Goal: Task Accomplishment & Management: Use online tool/utility

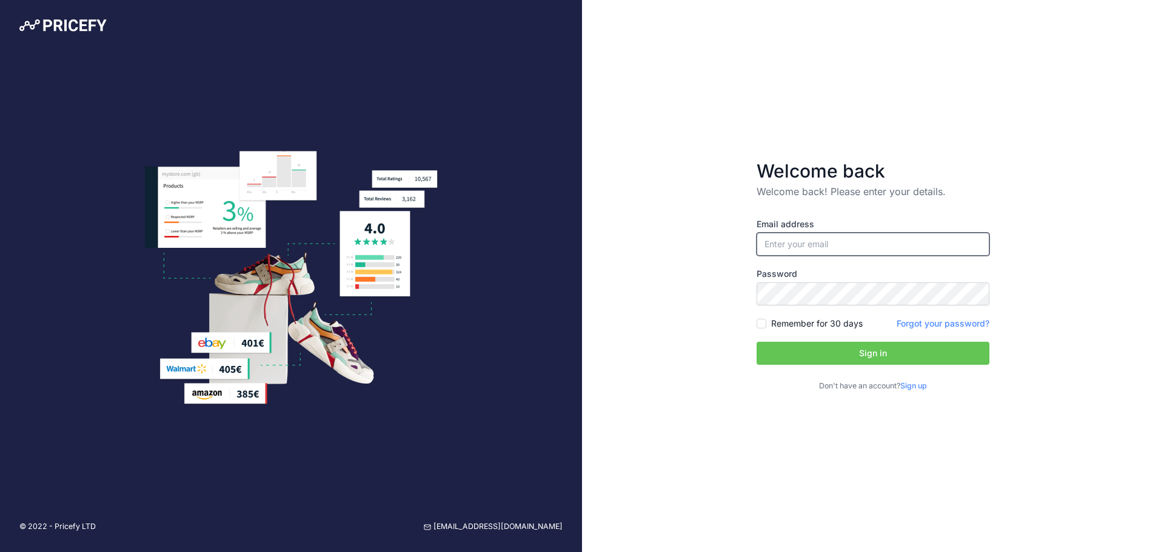
type input "[EMAIL_ADDRESS][DOMAIN_NAME]"
click at [849, 252] on input "[EMAIL_ADDRESS][DOMAIN_NAME]" at bounding box center [872, 244] width 233 height 23
click at [833, 353] on button "Sign in" at bounding box center [872, 353] width 233 height 23
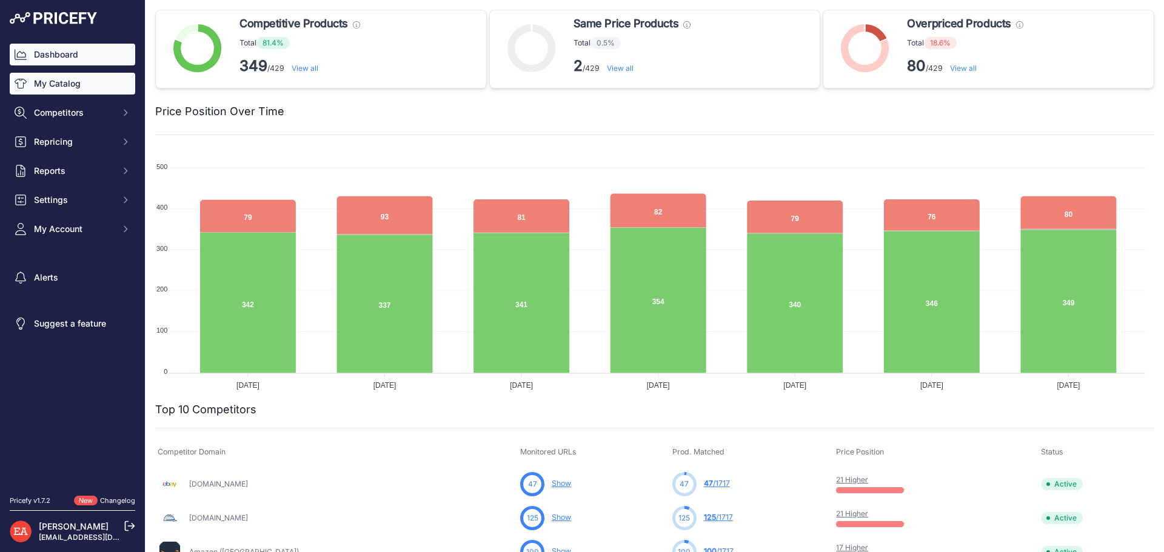
click at [79, 85] on link "My Catalog" at bounding box center [72, 84] width 125 height 22
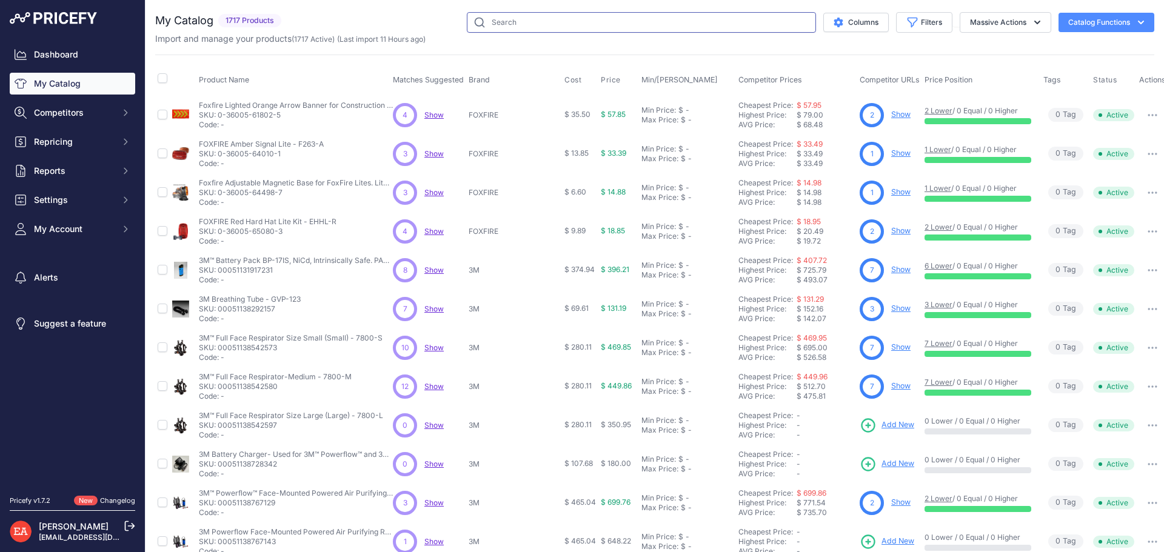
click at [490, 25] on input "text" at bounding box center [641, 22] width 349 height 21
type input "1195"
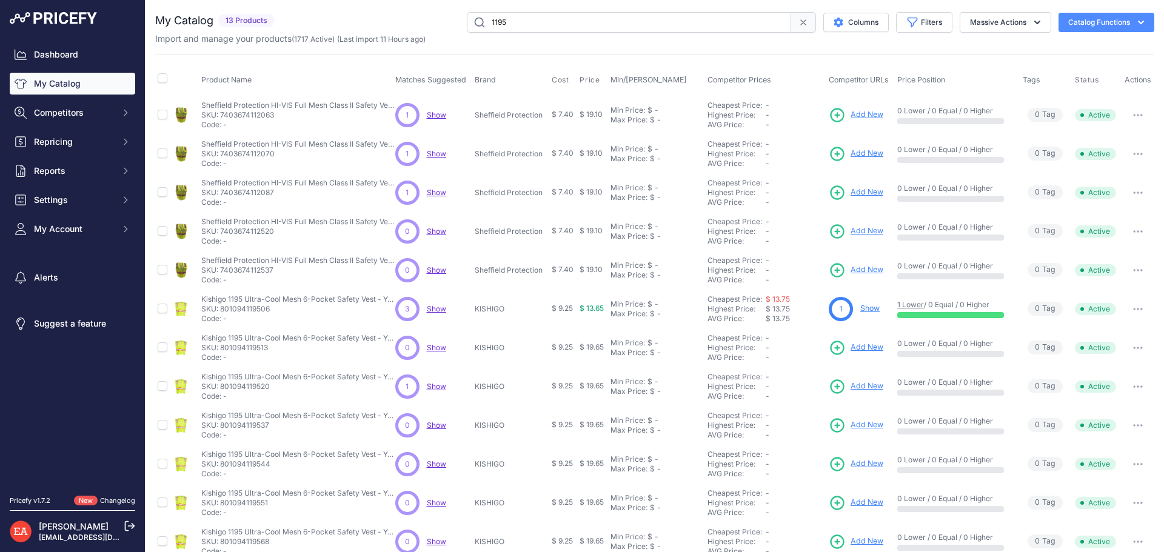
click at [731, 73] on th "Competitor Prices" at bounding box center [765, 80] width 121 height 30
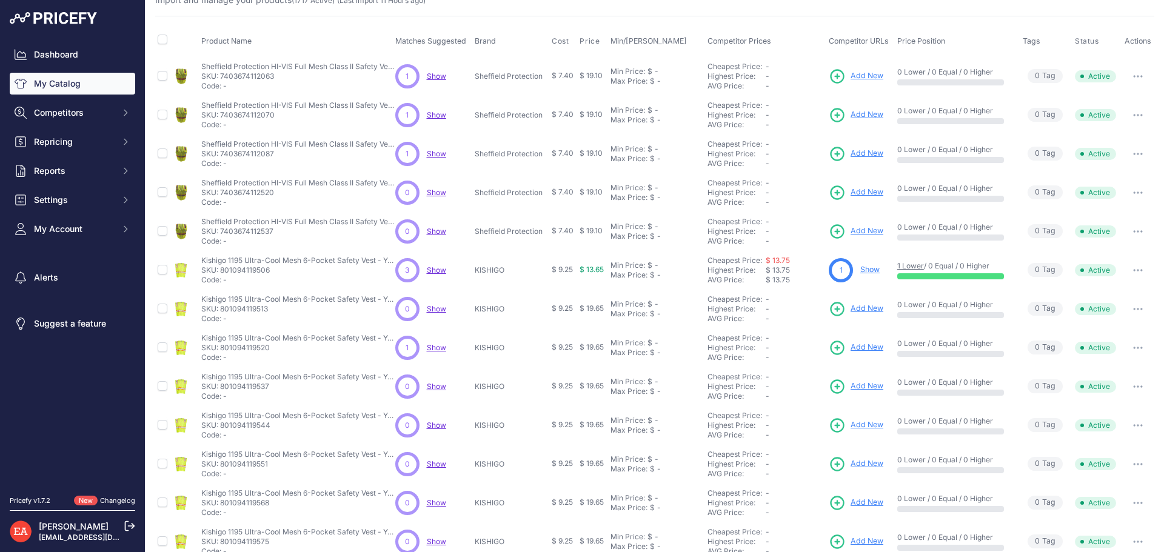
scroll to position [60, 0]
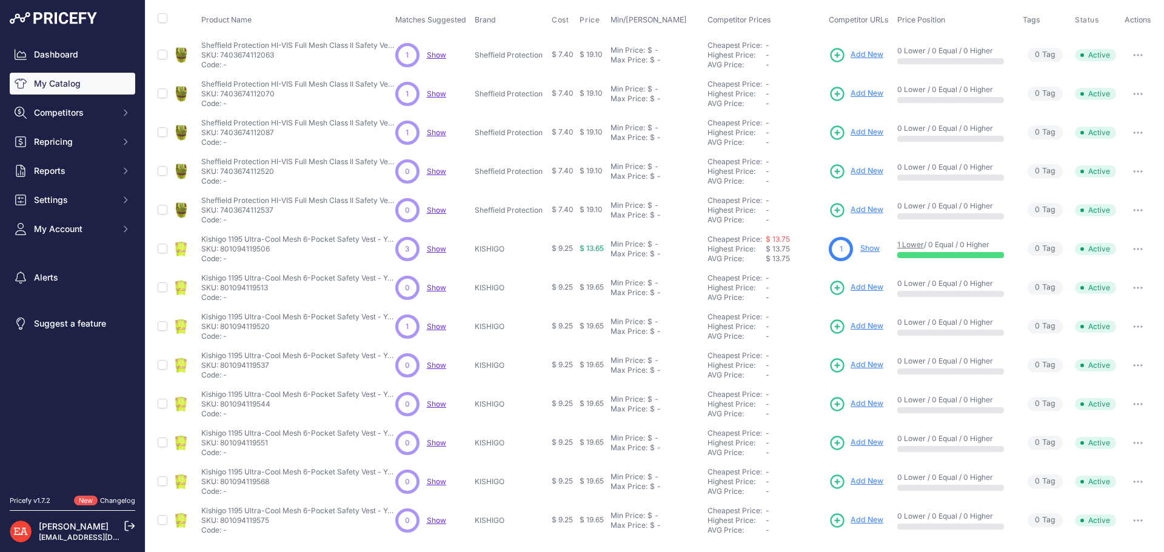
click at [1133, 249] on icon "button" at bounding box center [1138, 249] width 10 height 2
click at [438, 247] on span "Show" at bounding box center [436, 248] width 19 height 9
click at [165, 245] on input "checkbox" at bounding box center [163, 249] width 10 height 10
checkbox input "true"
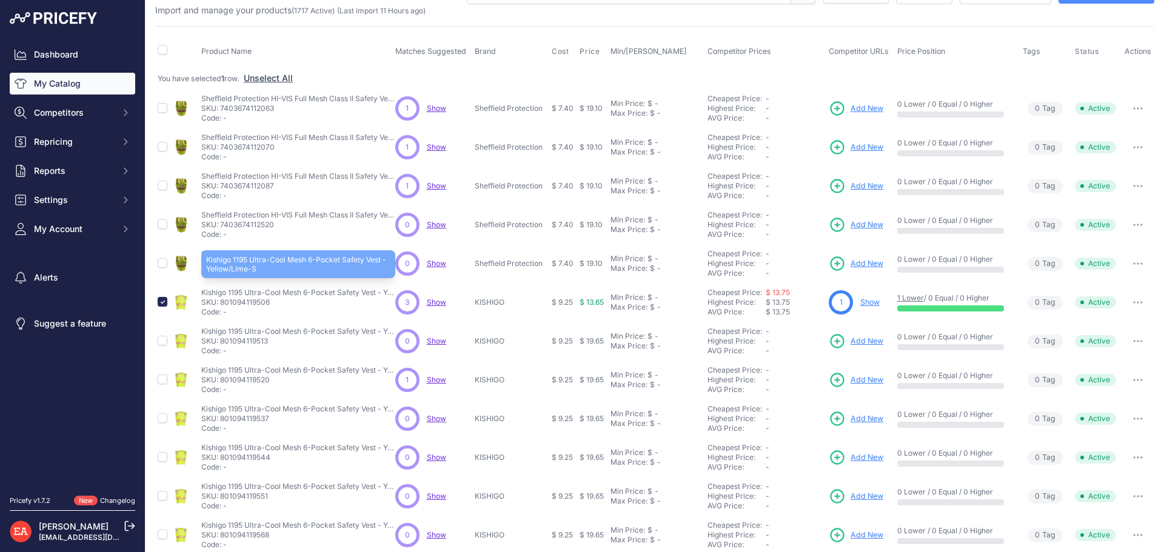
scroll to position [0, 0]
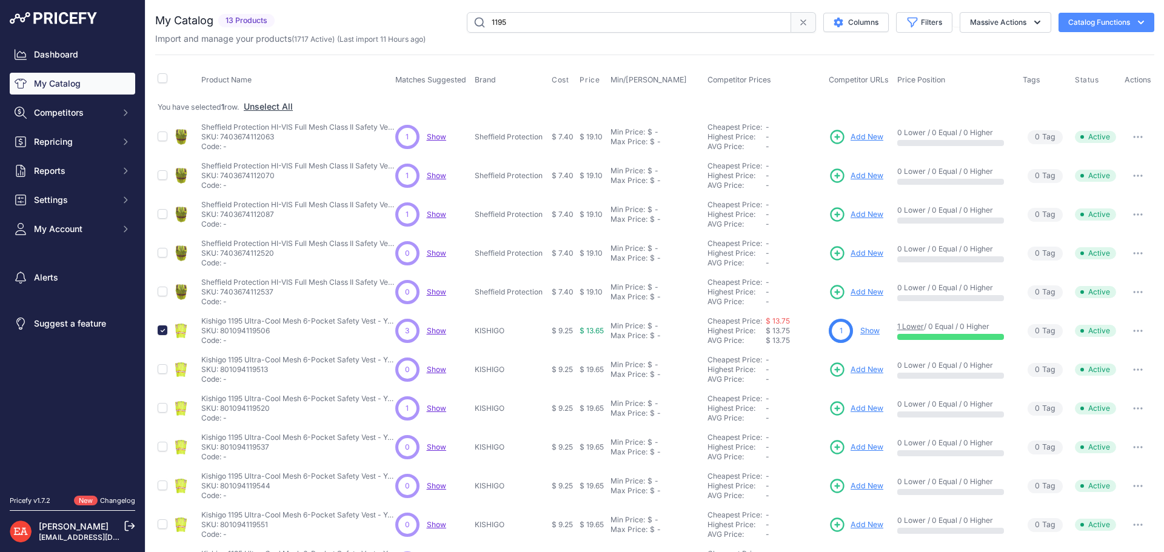
click at [1135, 26] on icon "button" at bounding box center [1141, 22] width 12 height 12
click at [1135, 24] on icon "button" at bounding box center [1141, 22] width 12 height 12
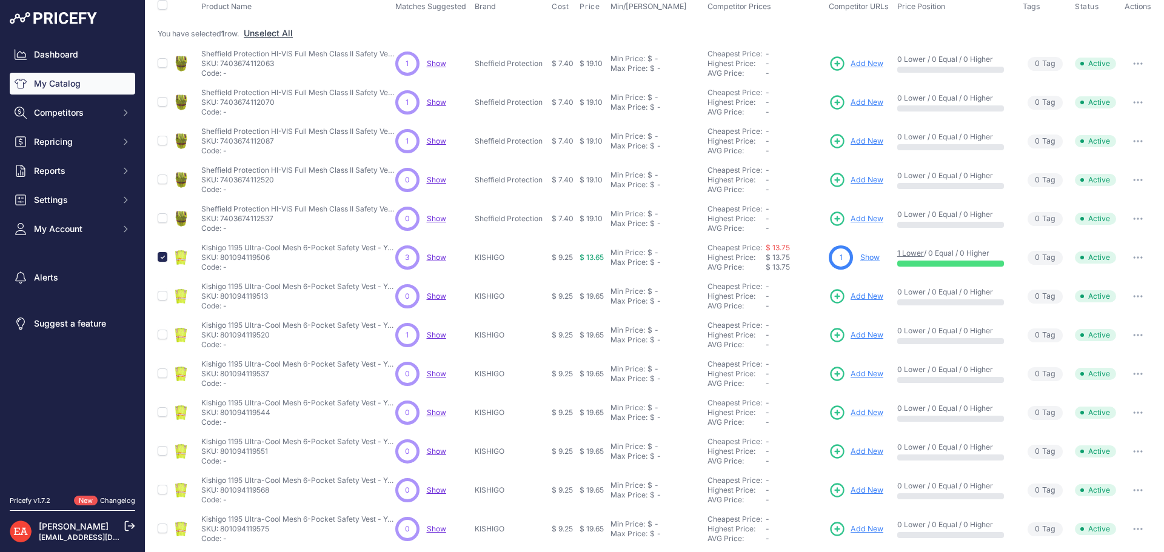
scroll to position [82, 0]
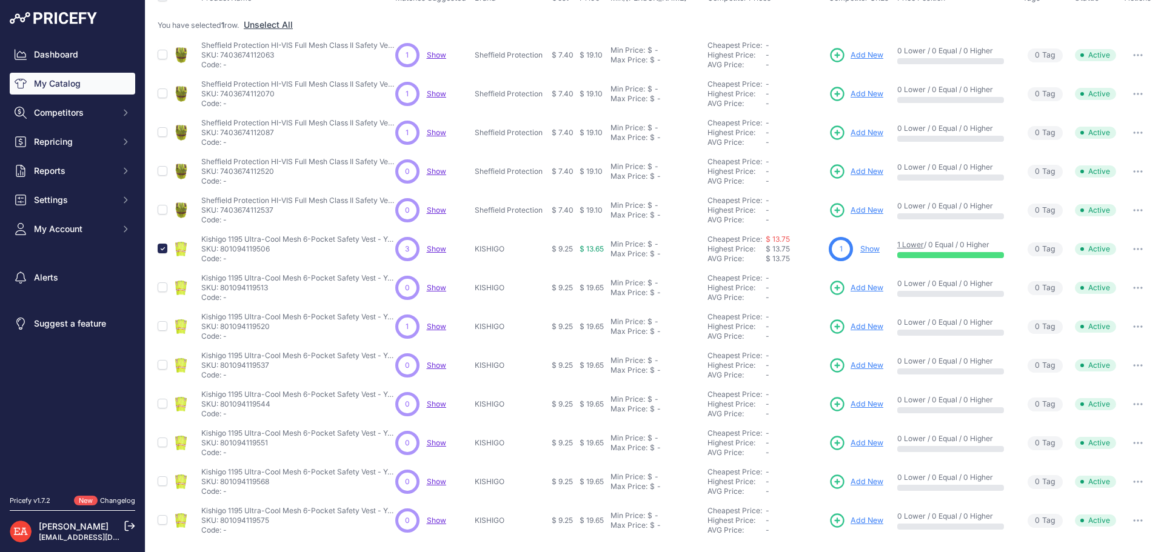
click at [587, 247] on span "$ 13.65" at bounding box center [591, 248] width 24 height 9
click at [1132, 252] on button "button" at bounding box center [1138, 249] width 24 height 17
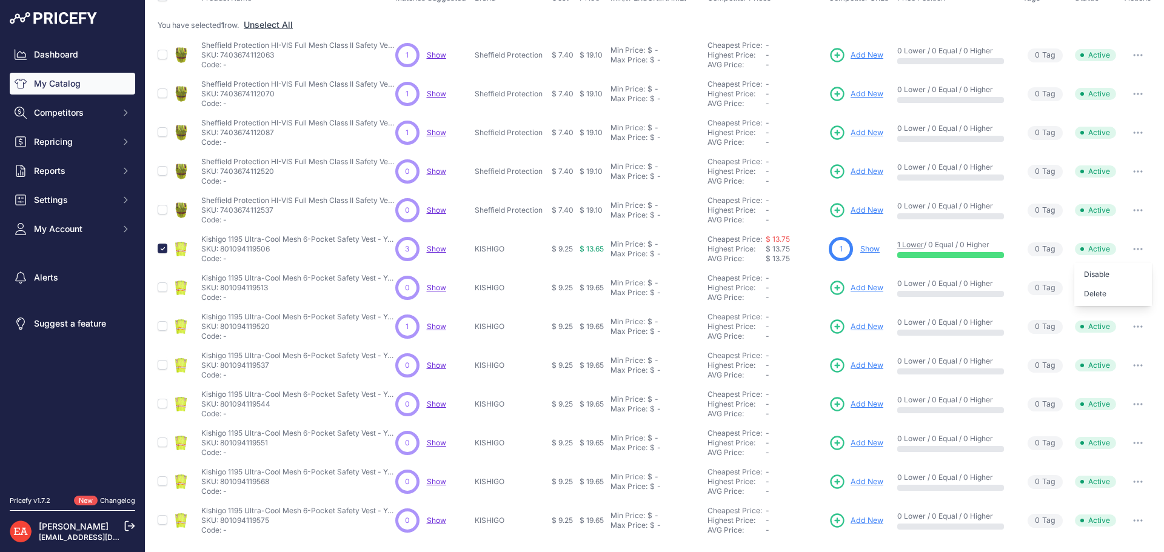
click at [1131, 253] on button "button" at bounding box center [1138, 249] width 24 height 17
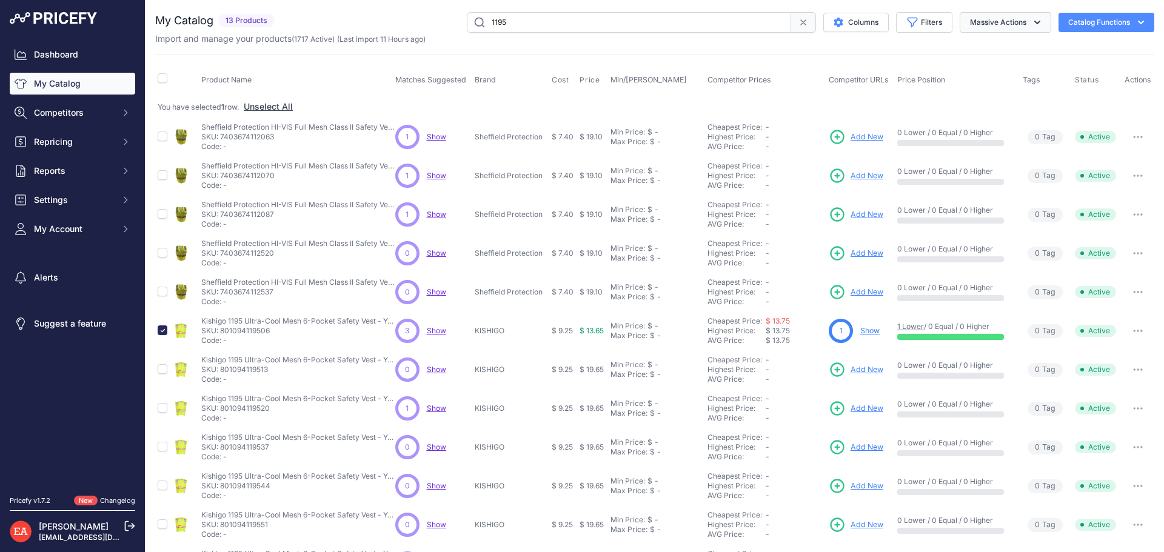
click at [995, 28] on button "Massive Actions" at bounding box center [1006, 22] width 92 height 21
click at [993, 23] on button "Massive Actions" at bounding box center [1006, 22] width 92 height 21
click at [1135, 19] on icon "button" at bounding box center [1141, 22] width 12 height 12
click at [786, 322] on link "$ 13.75" at bounding box center [778, 320] width 24 height 9
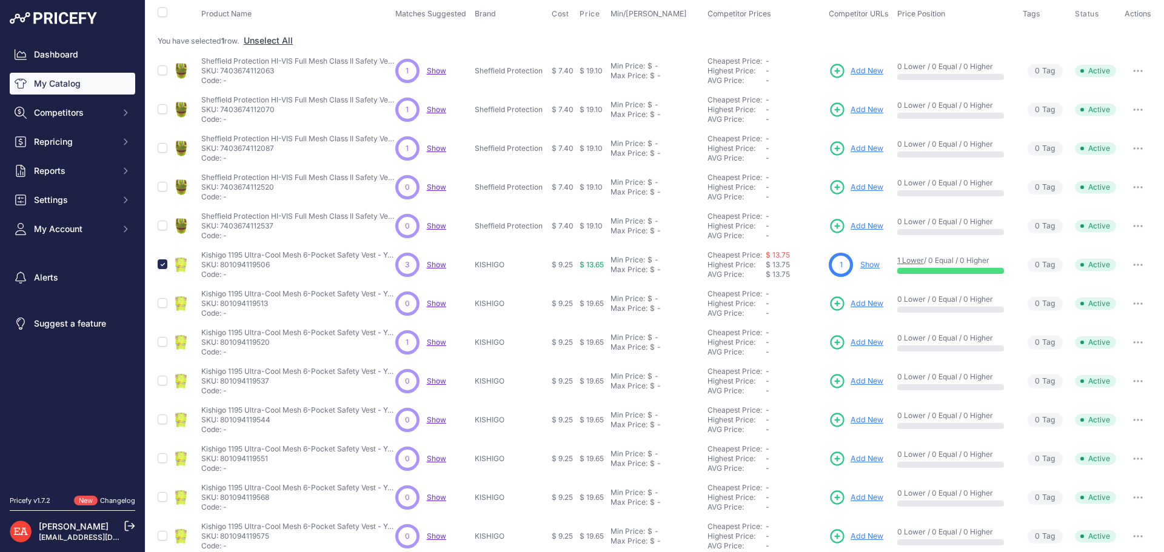
scroll to position [82, 0]
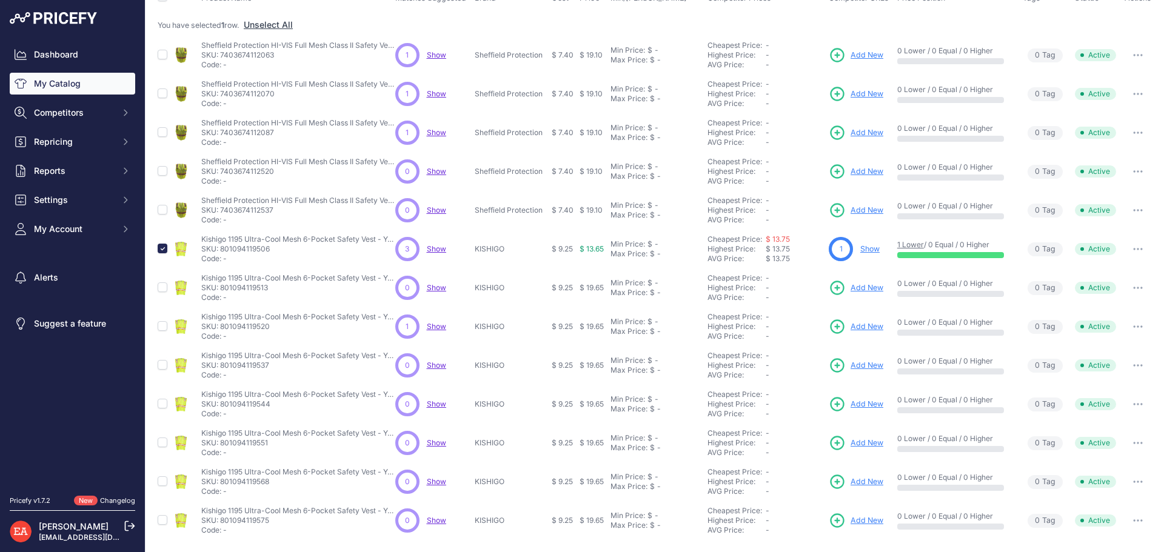
click at [438, 247] on span "Show" at bounding box center [436, 248] width 19 height 9
drag, startPoint x: 282, startPoint y: 254, endPoint x: 226, endPoint y: 249, distance: 56.6
click at [226, 249] on div "Kishigo 1195 Ultra-Cool Mesh 6-Pocket Safety Vest - Yellow/Lime-S Kishigo 1195 …" at bounding box center [298, 249] width 194 height 29
click at [238, 254] on p "SKU: 801094119506" at bounding box center [298, 249] width 194 height 10
copy p "801094119506"
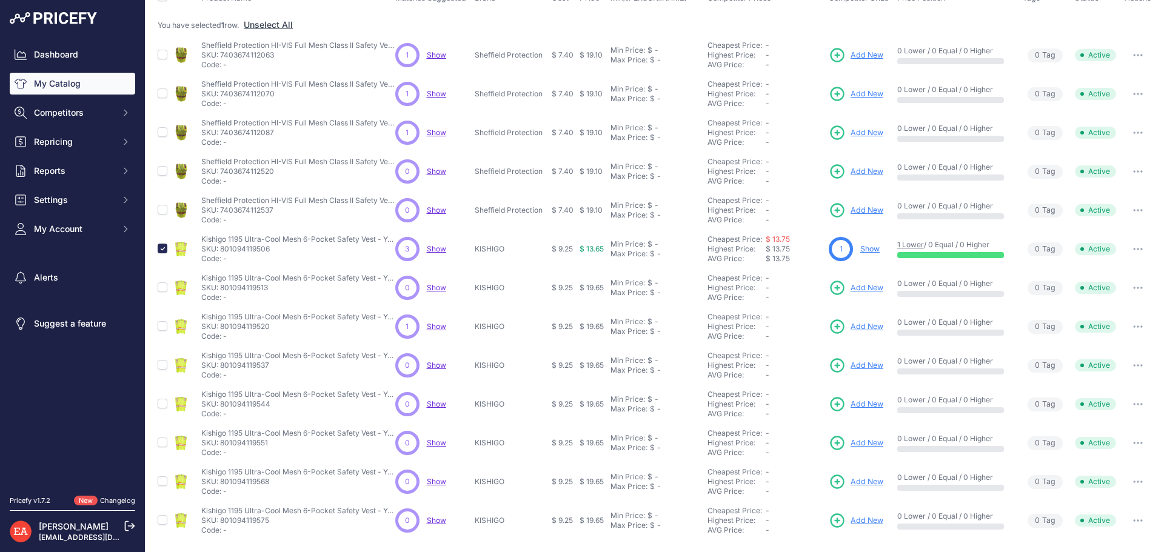
drag, startPoint x: 219, startPoint y: 248, endPoint x: 302, endPoint y: 250, distance: 83.7
click at [302, 250] on p "SKU: 801094119506" at bounding box center [298, 249] width 194 height 10
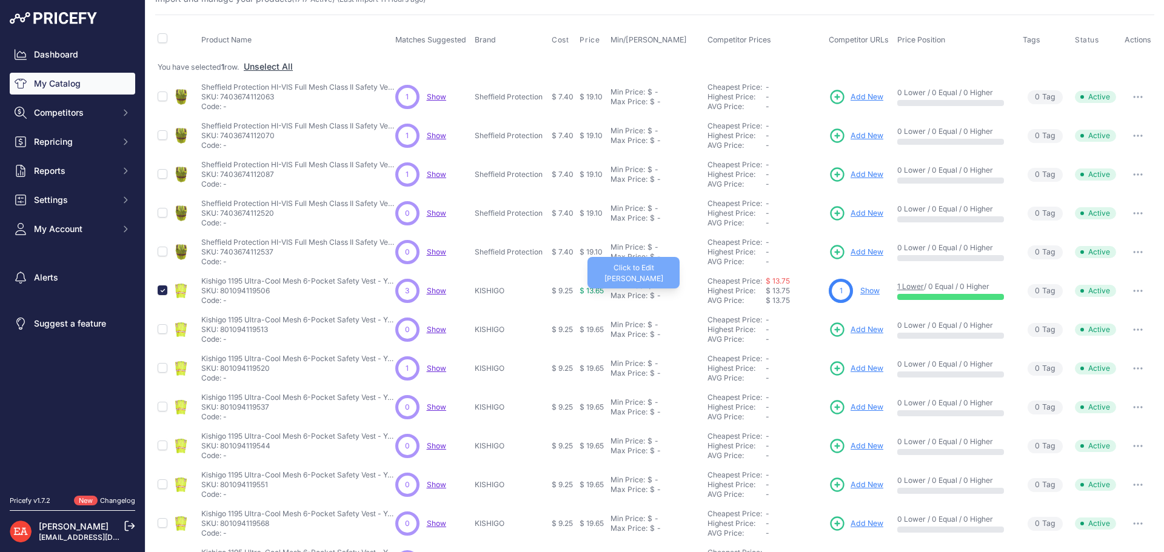
scroll to position [0, 0]
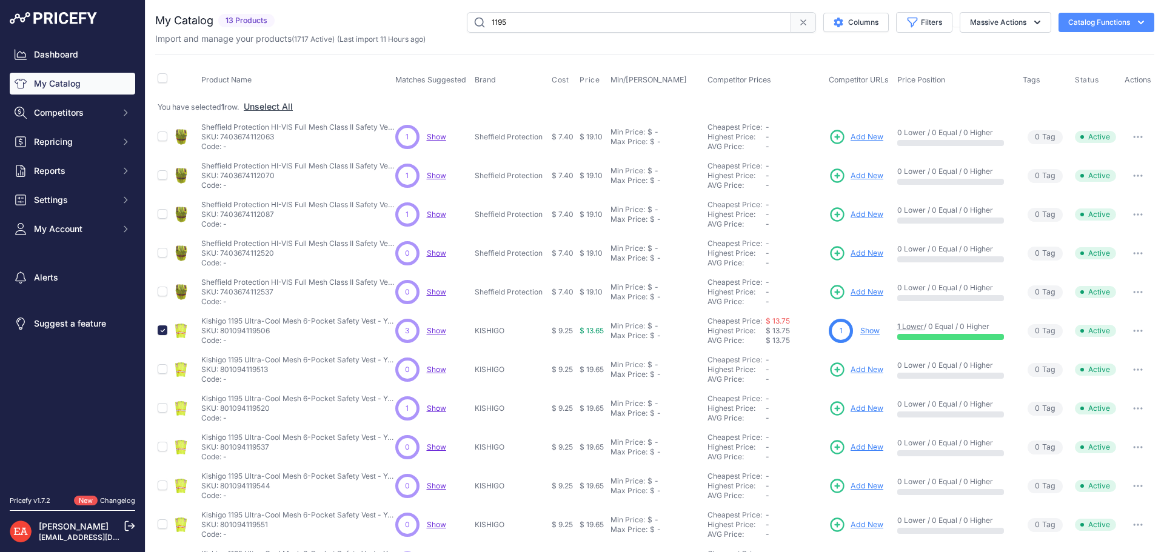
click at [1133, 330] on icon "button" at bounding box center [1138, 331] width 10 height 2
click at [0, 0] on button "Delete" at bounding box center [0, 0] width 0 height 0
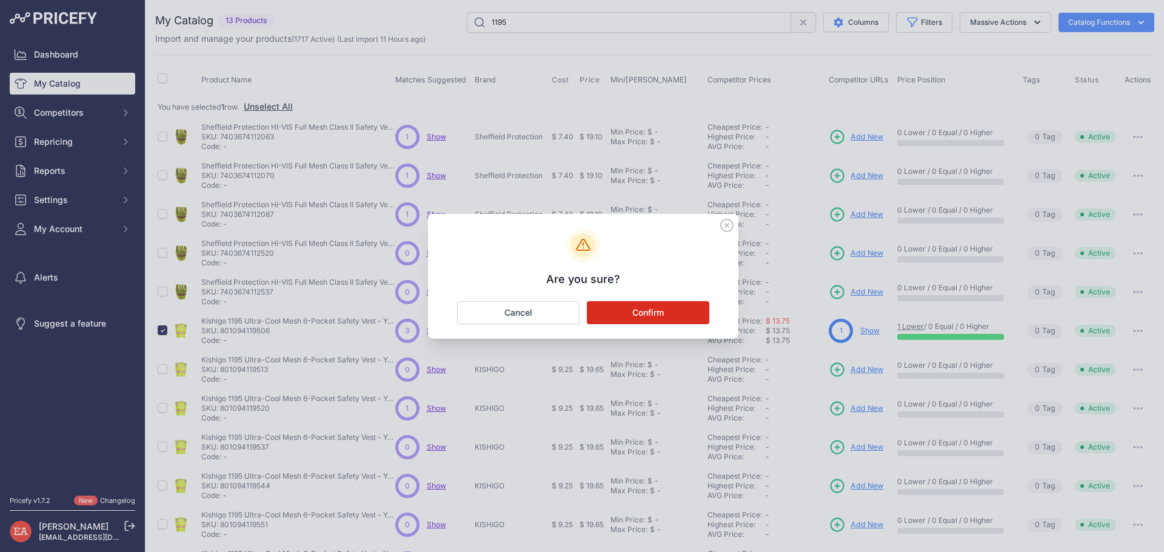
click at [632, 304] on button "Confirm" at bounding box center [648, 312] width 122 height 23
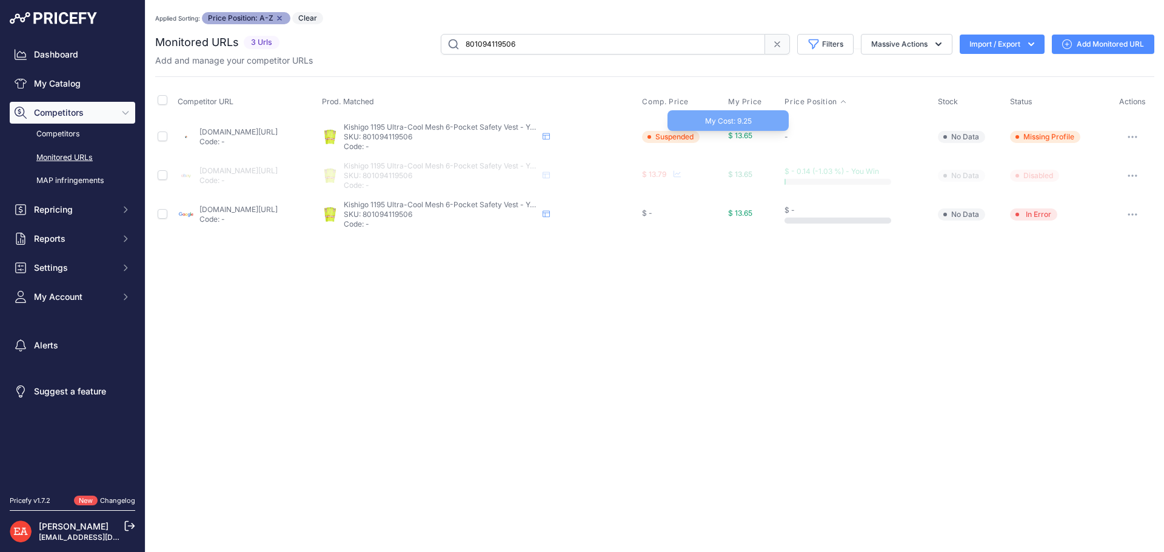
click at [752, 133] on span "$ 13.65" at bounding box center [740, 135] width 24 height 9
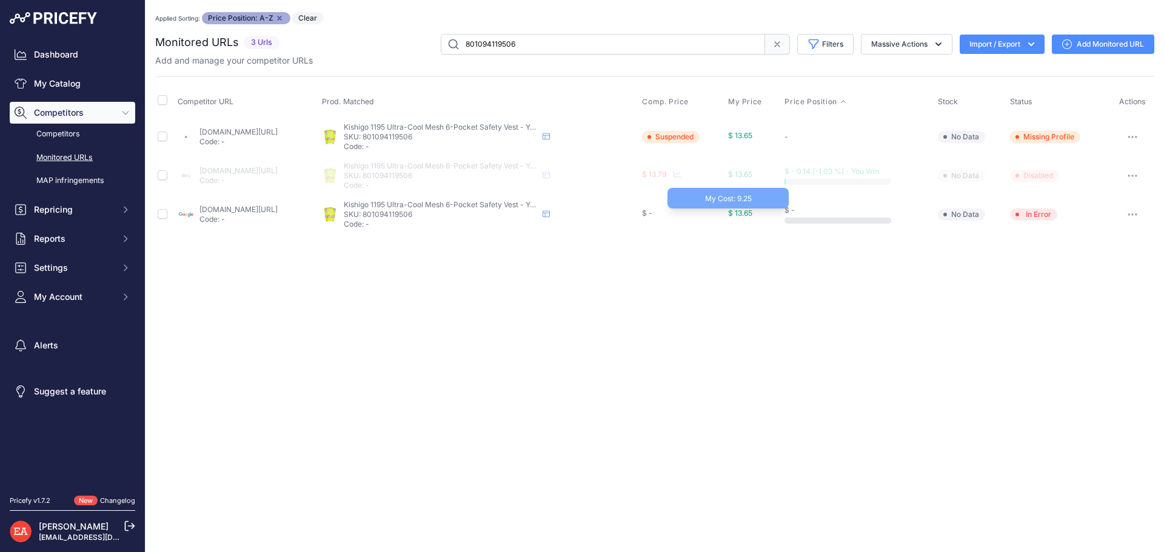
click at [773, 195] on td "$ 13.65 My Cost: 9.25" at bounding box center [754, 214] width 56 height 39
click at [766, 208] on div "My Cost: 9.25" at bounding box center [727, 198] width 121 height 21
click at [752, 209] on span "$ 13.65" at bounding box center [740, 213] width 24 height 9
click at [766, 208] on div "My Cost: 9.25" at bounding box center [727, 198] width 121 height 21
click at [1131, 139] on button "button" at bounding box center [1132, 137] width 24 height 17
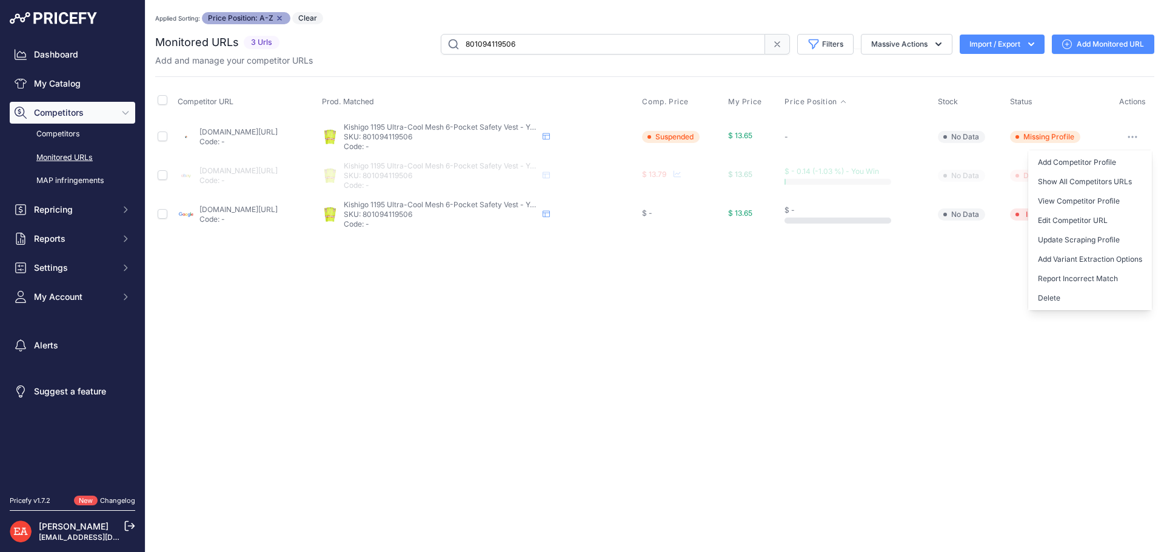
click at [893, 493] on div "Close You are not connected to the internet. Applied Sorting: Price Position: A…" at bounding box center [654, 276] width 1018 height 552
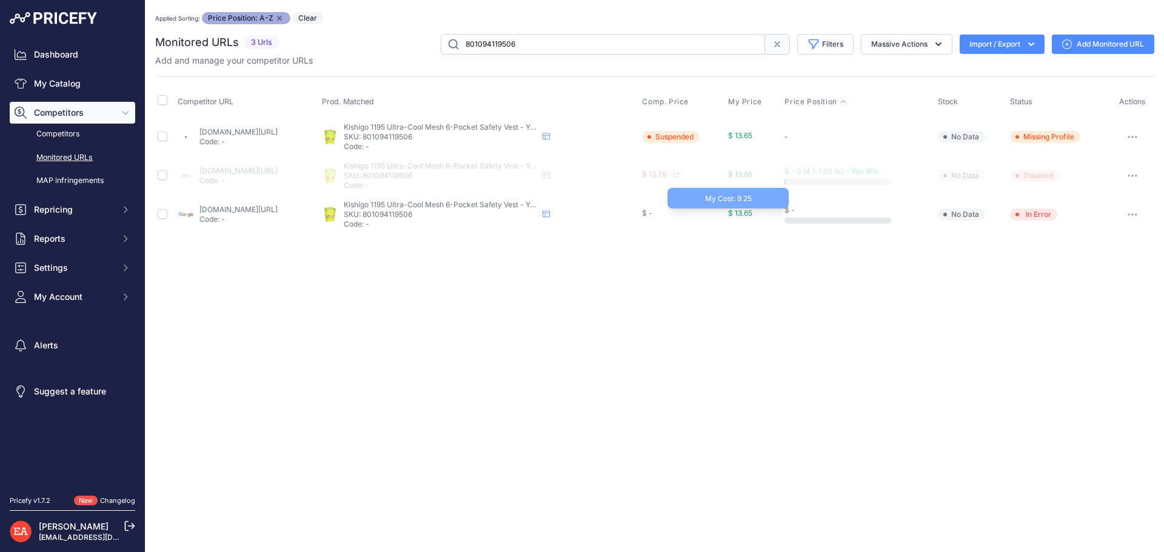
click at [752, 212] on span "$ 13.65" at bounding box center [740, 213] width 24 height 9
click at [752, 216] on span "$ 13.65" at bounding box center [740, 213] width 24 height 9
click at [1131, 216] on button "button" at bounding box center [1132, 214] width 24 height 17
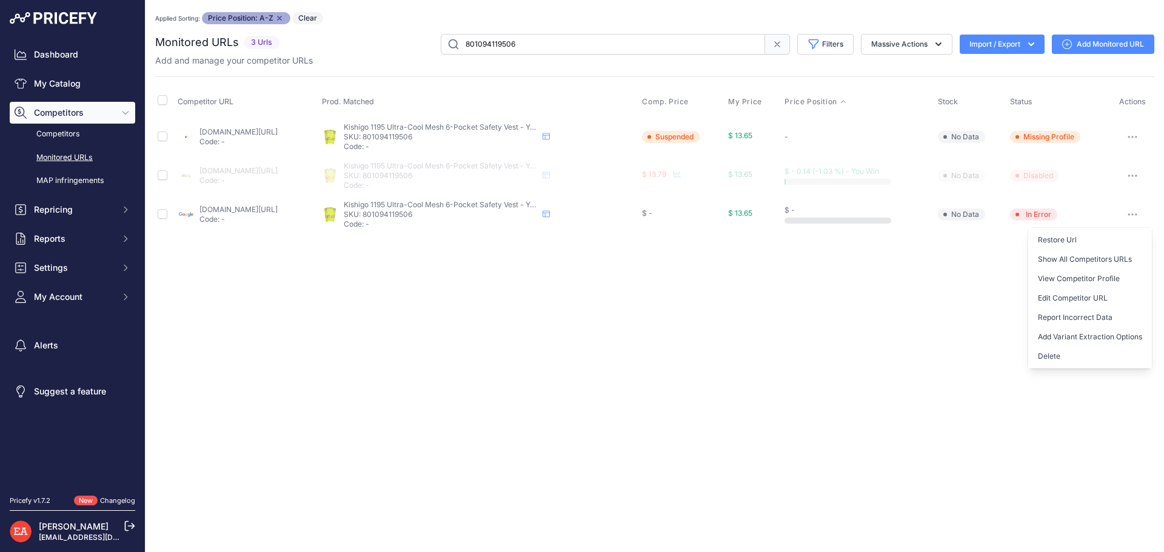
click at [810, 313] on div "Close You are not connected to the internet. Applied Sorting: Price Position: A…" at bounding box center [654, 276] width 1018 height 552
